Goal: Transaction & Acquisition: Purchase product/service

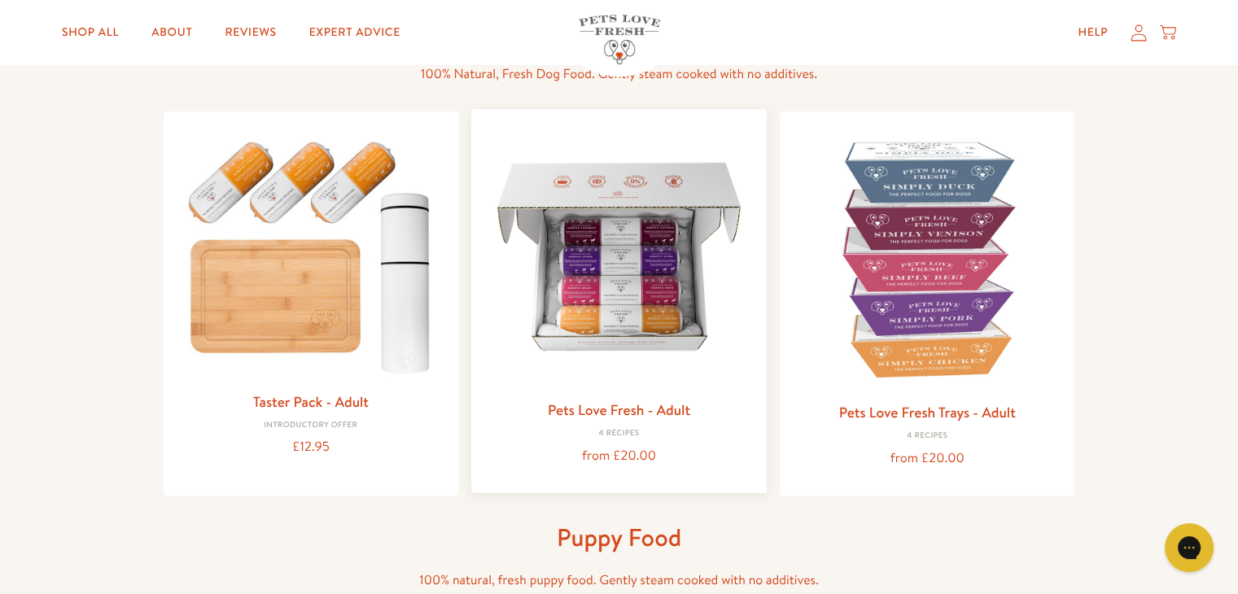
click at [616, 277] on img at bounding box center [618, 256] width 269 height 269
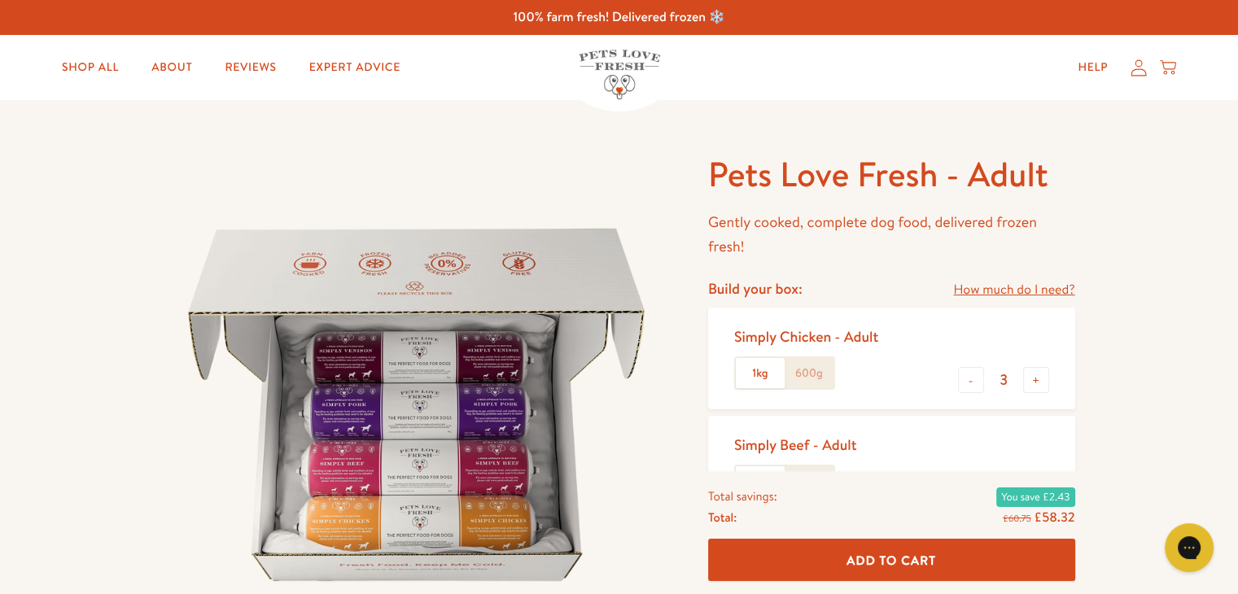
click at [809, 375] on label "600g" at bounding box center [809, 373] width 49 height 31
click at [0, 0] on input "600g" at bounding box center [0, 0] width 0 height 0
click at [809, 375] on label "600g" at bounding box center [809, 373] width 49 height 31
click at [0, 0] on input "600g" at bounding box center [0, 0] width 0 height 0
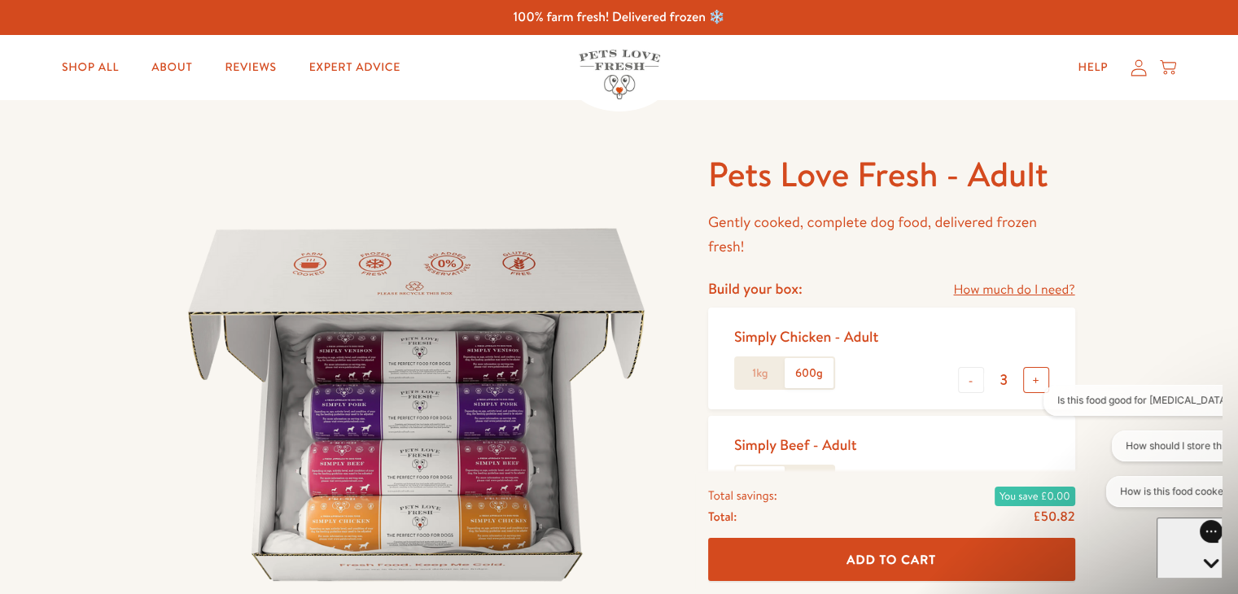
click at [1035, 377] on button "+" at bounding box center [1036, 380] width 26 height 26
click at [759, 376] on label "1kg" at bounding box center [760, 373] width 49 height 31
click at [0, 0] on input "1kg" at bounding box center [0, 0] width 0 height 0
click at [970, 383] on button "-" at bounding box center [971, 380] width 26 height 26
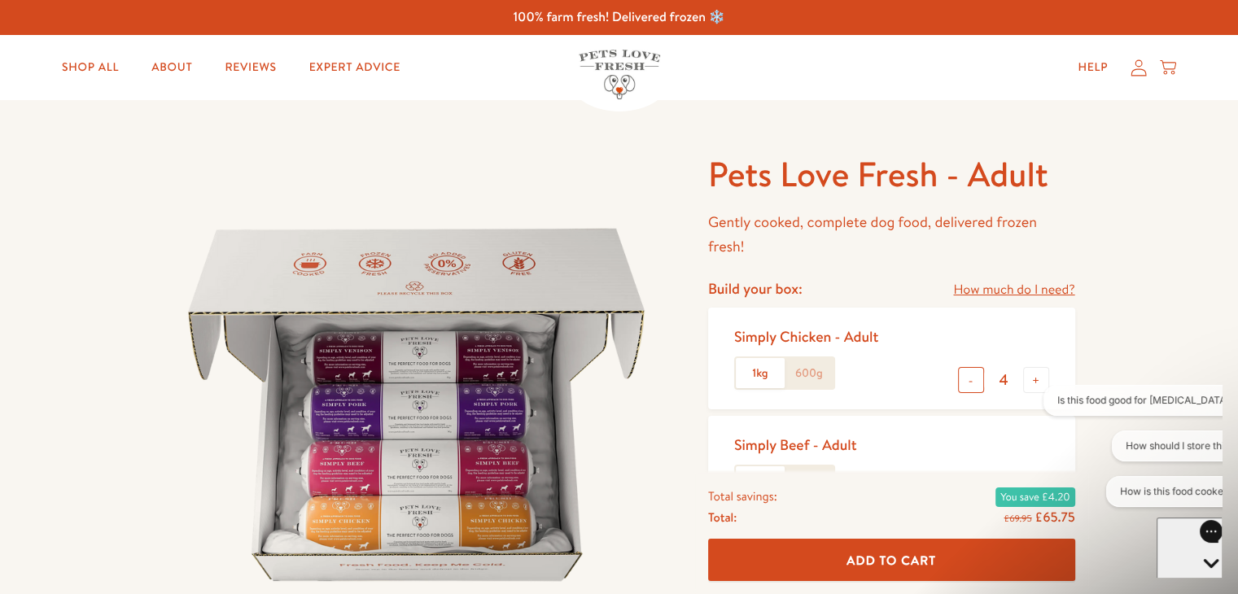
type input "3"
